Goal: Check status: Check status

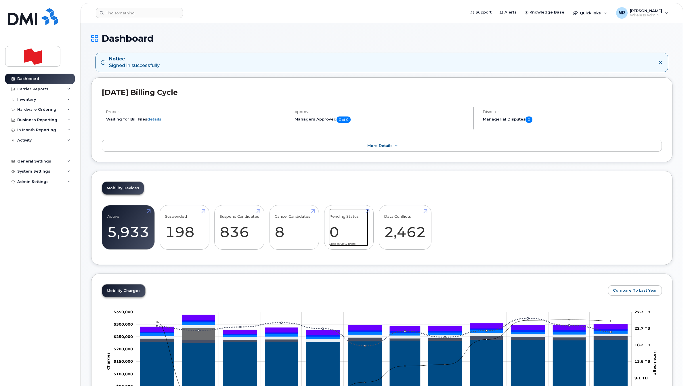
click at [359, 226] on link "Pending Status 0" at bounding box center [349, 228] width 39 height 38
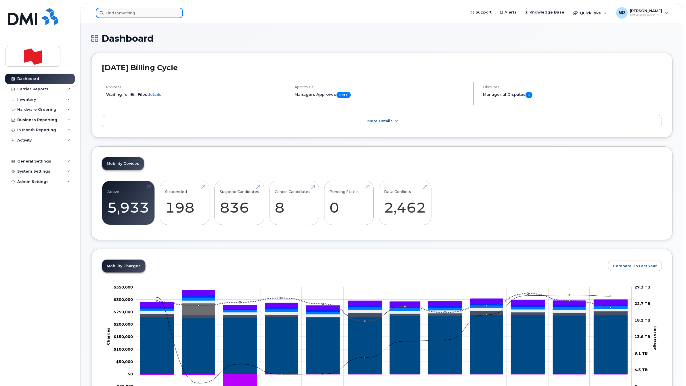
click at [127, 14] on input at bounding box center [139, 13] width 87 height 10
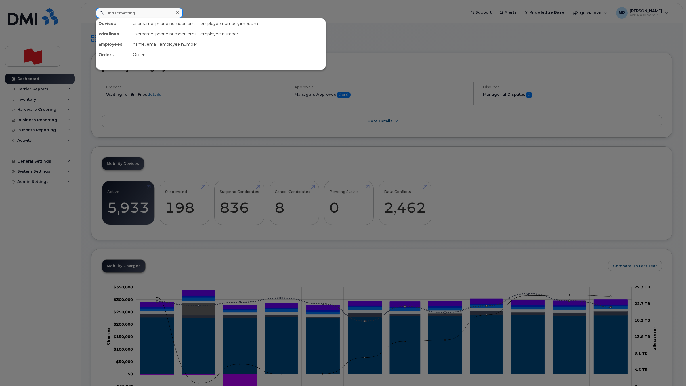
paste input "4165240844"
drag, startPoint x: 150, startPoint y: 13, endPoint x: 99, endPoint y: 14, distance: 51.2
click at [99, 14] on input "4165240844" at bounding box center [139, 13] width 87 height 10
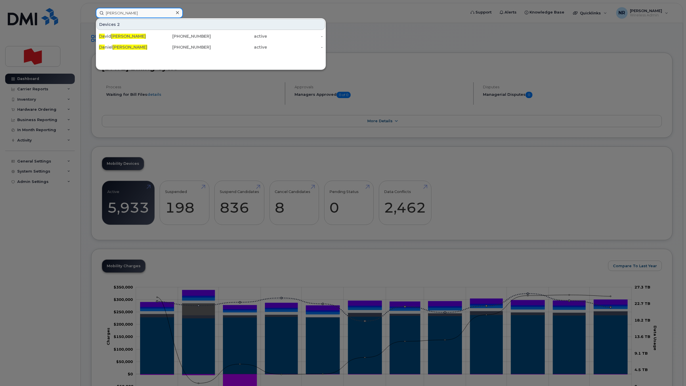
type input "[PERSON_NAME]"
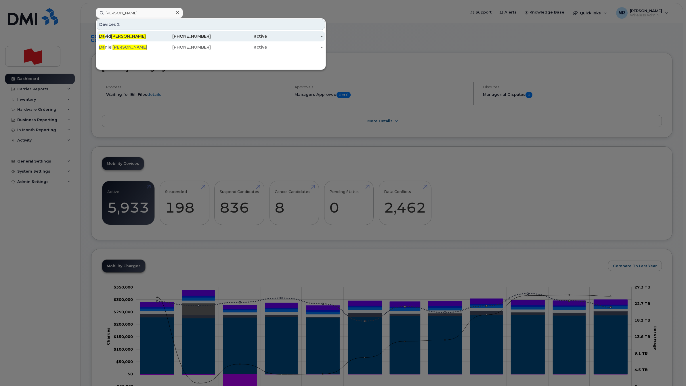
click at [119, 35] on span "[PERSON_NAME]" at bounding box center [128, 36] width 35 height 5
